Goal: Transaction & Acquisition: Purchase product/service

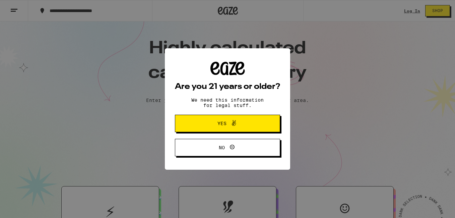
click at [200, 125] on button "Yes" at bounding box center [227, 123] width 105 height 17
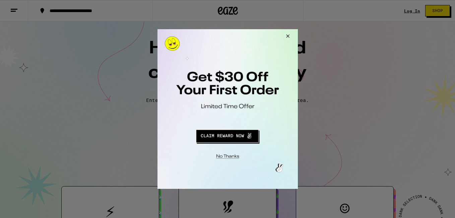
click at [224, 140] on button "Redirect to URL" at bounding box center [227, 135] width 117 height 16
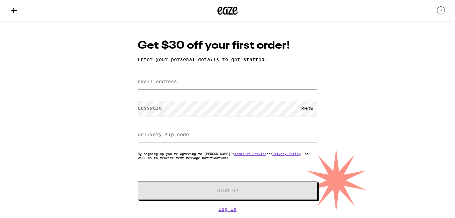
click at [192, 87] on input "email address" at bounding box center [228, 81] width 180 height 15
type input "[EMAIL_ADDRESS][DOMAIN_NAME]"
click at [163, 135] on label "delivery zip code" at bounding box center [163, 134] width 51 height 5
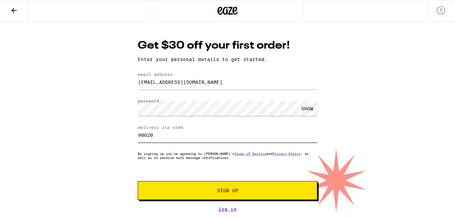
type input "90620"
click at [246, 187] on button "Sign Up" at bounding box center [228, 190] width 180 height 19
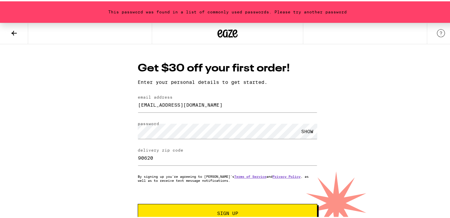
click at [166, 217] on button "Sign Up" at bounding box center [228, 211] width 180 height 19
click at [196, 209] on button "Sign Up" at bounding box center [228, 211] width 180 height 19
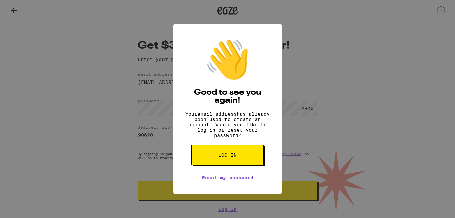
click at [226, 155] on button "Log in" at bounding box center [227, 155] width 72 height 20
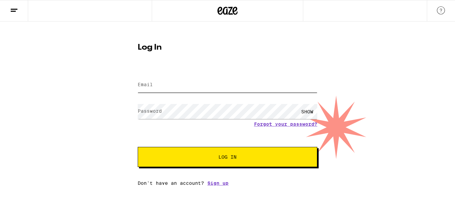
click at [201, 87] on input "Email" at bounding box center [228, 84] width 180 height 15
click at [207, 85] on input "Email" at bounding box center [228, 84] width 180 height 15
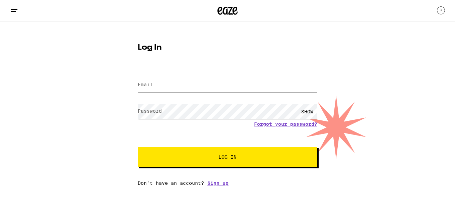
drag, startPoint x: 207, startPoint y: 85, endPoint x: 181, endPoint y: 193, distance: 111.7
click at [181, 186] on html "Log In Email Email Password Password SHOW Forgot your password? Log In Don't ha…" at bounding box center [227, 93] width 455 height 186
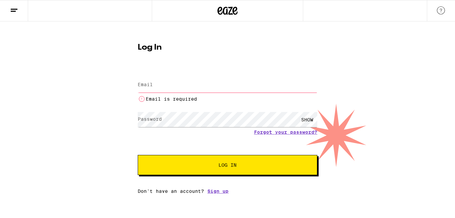
click at [216, 185] on div "Email Email Email is required Password Password SHOW Forgot your password? Log …" at bounding box center [228, 130] width 180 height 125
click at [217, 191] on link "Sign up" at bounding box center [217, 190] width 21 height 5
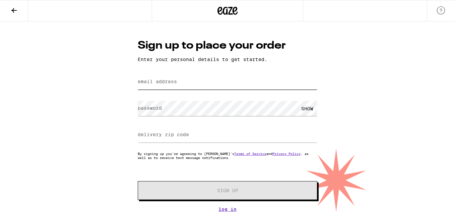
click at [214, 85] on input "email address" at bounding box center [228, 81] width 180 height 15
type input "[EMAIL_ADDRESS][DOMAIN_NAME]"
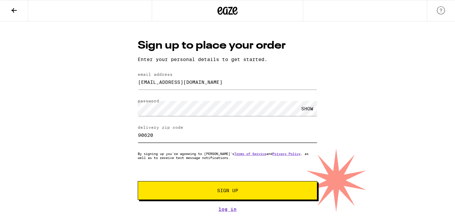
type input "90620"
click at [204, 200] on button "Sign Up" at bounding box center [228, 190] width 180 height 19
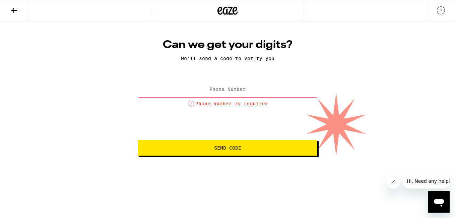
click at [211, 92] on label "Phone Number" at bounding box center [227, 88] width 36 height 5
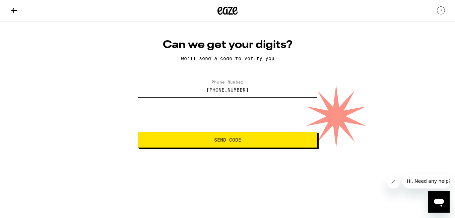
type input "(949) 524-1889"
click at [222, 140] on span "Send Code" at bounding box center [227, 139] width 27 height 5
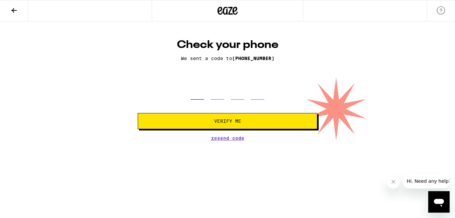
click at [199, 90] on input "tel" at bounding box center [197, 90] width 13 height 20
type input "4"
type input "2"
type input "8"
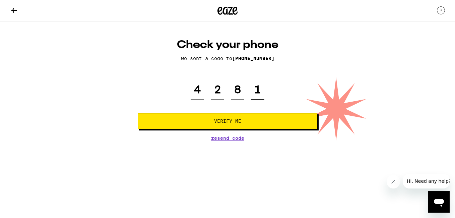
type input "1"
click at [220, 127] on button "Verify Me" at bounding box center [228, 121] width 180 height 16
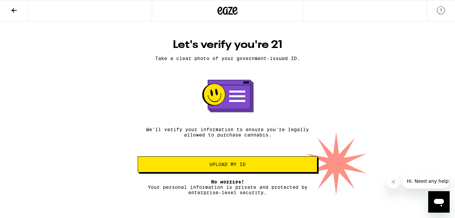
click at [228, 166] on span "Upload my ID" at bounding box center [227, 164] width 36 height 5
click at [227, 167] on span "Upload my ID" at bounding box center [227, 164] width 36 height 5
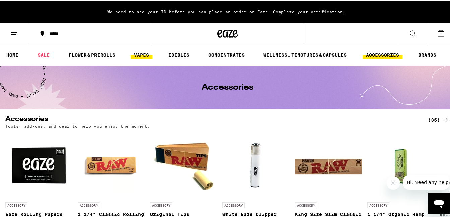
click at [139, 52] on link "VAPES" at bounding box center [142, 54] width 22 height 8
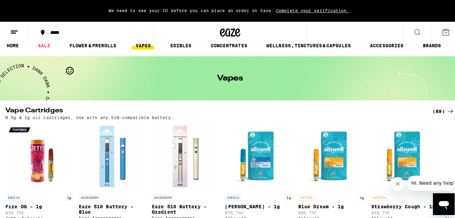
scroll to position [7, 0]
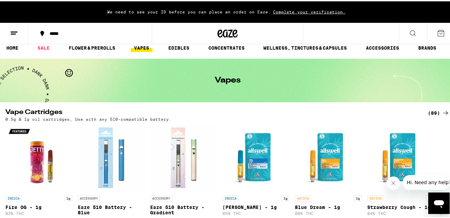
click at [22, 29] on button at bounding box center [14, 32] width 28 height 21
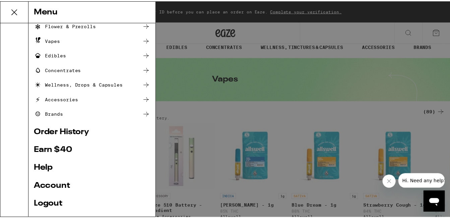
scroll to position [76, 0]
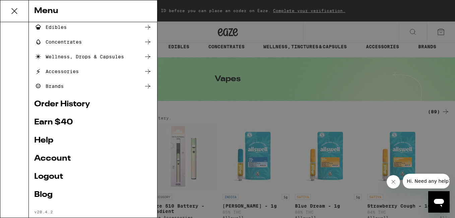
click at [68, 122] on link "Earn $ 40" at bounding box center [93, 122] width 118 height 8
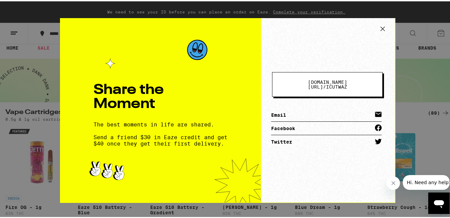
drag, startPoint x: 406, startPoint y: 17, endPoint x: 424, endPoint y: 29, distance: 22.4
click at [424, 29] on div "Share the Moment The best moments in life are shared. Send a friend $30 in Eaze…" at bounding box center [227, 109] width 455 height 218
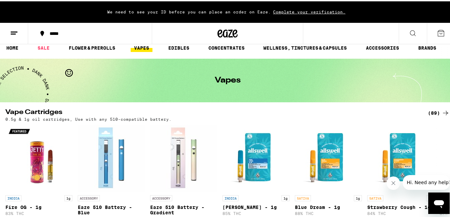
click at [424, 29] on div "Share the Moment The best moments in life are shared. Send a friend $30 in Eaze…" at bounding box center [227, 109] width 455 height 218
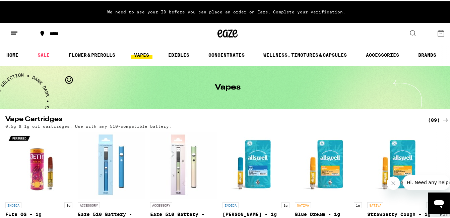
click at [172, 74] on div "Share the Moment The best moments in life are shared. Send a friend $30 in Eaze…" at bounding box center [227, 109] width 455 height 218
click at [172, 74] on div "Vapes" at bounding box center [227, 86] width 257 height 44
